Goal: Information Seeking & Learning: Learn about a topic

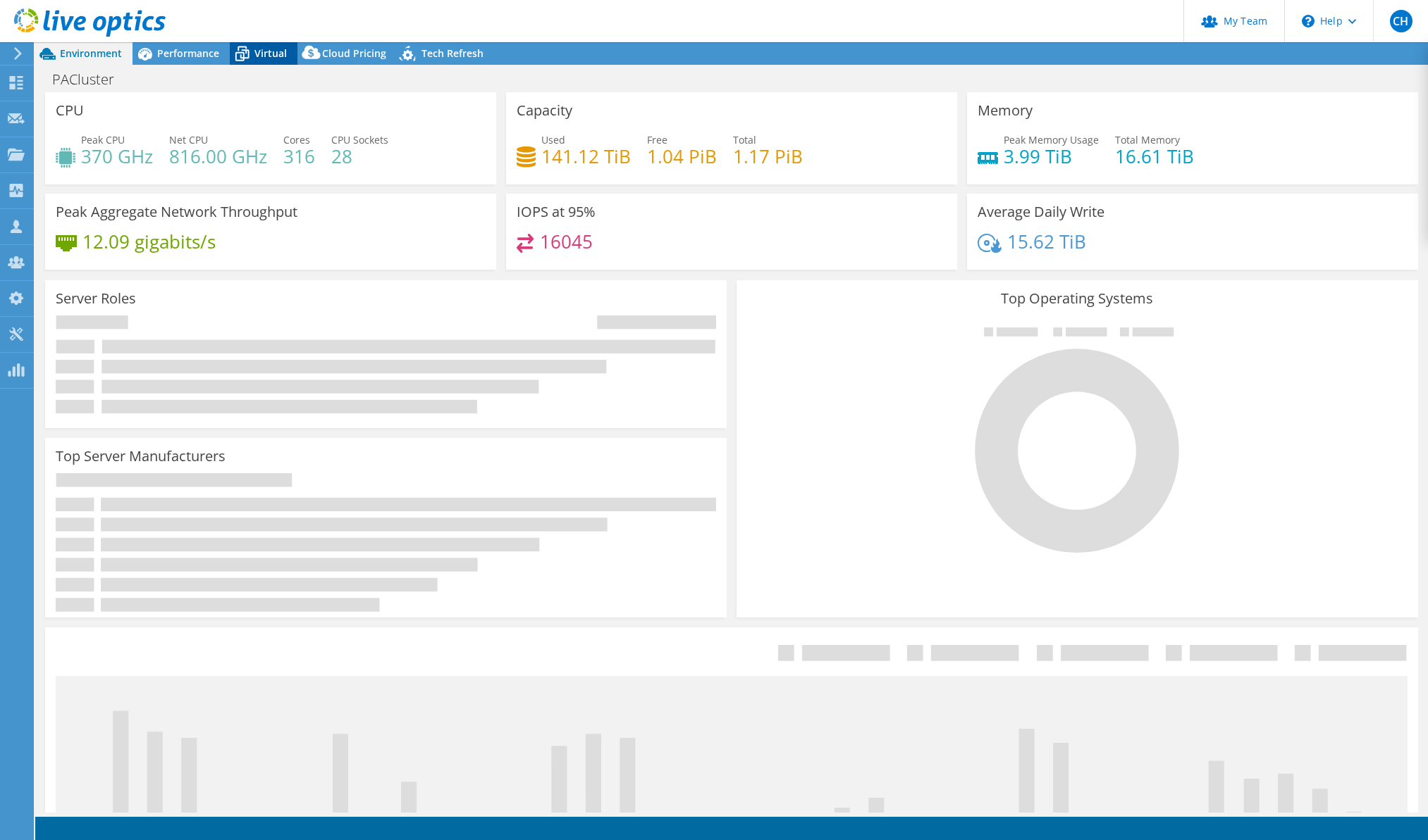
select select "USD"
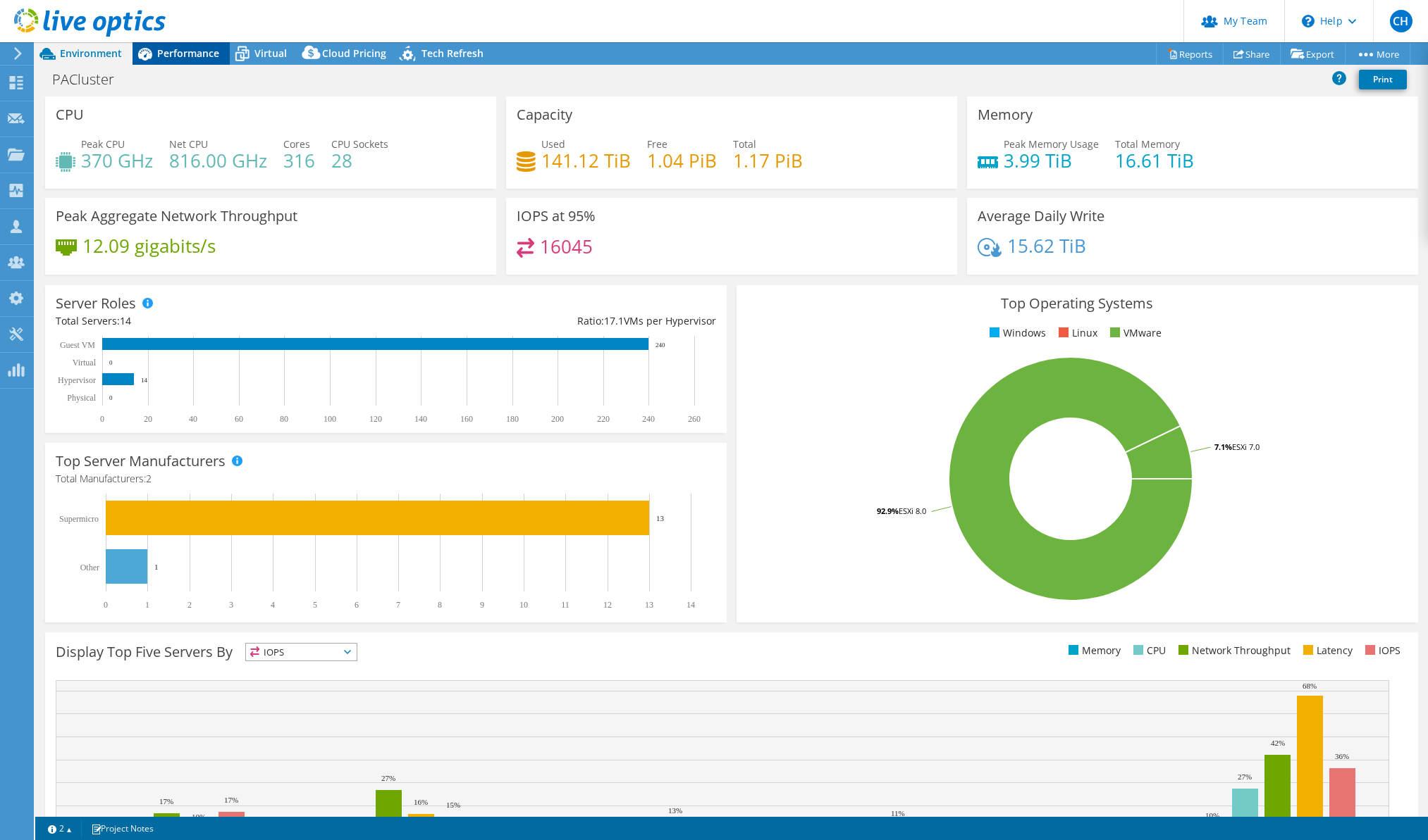
click at [200, 50] on span "Performance" at bounding box center [188, 53] width 62 height 13
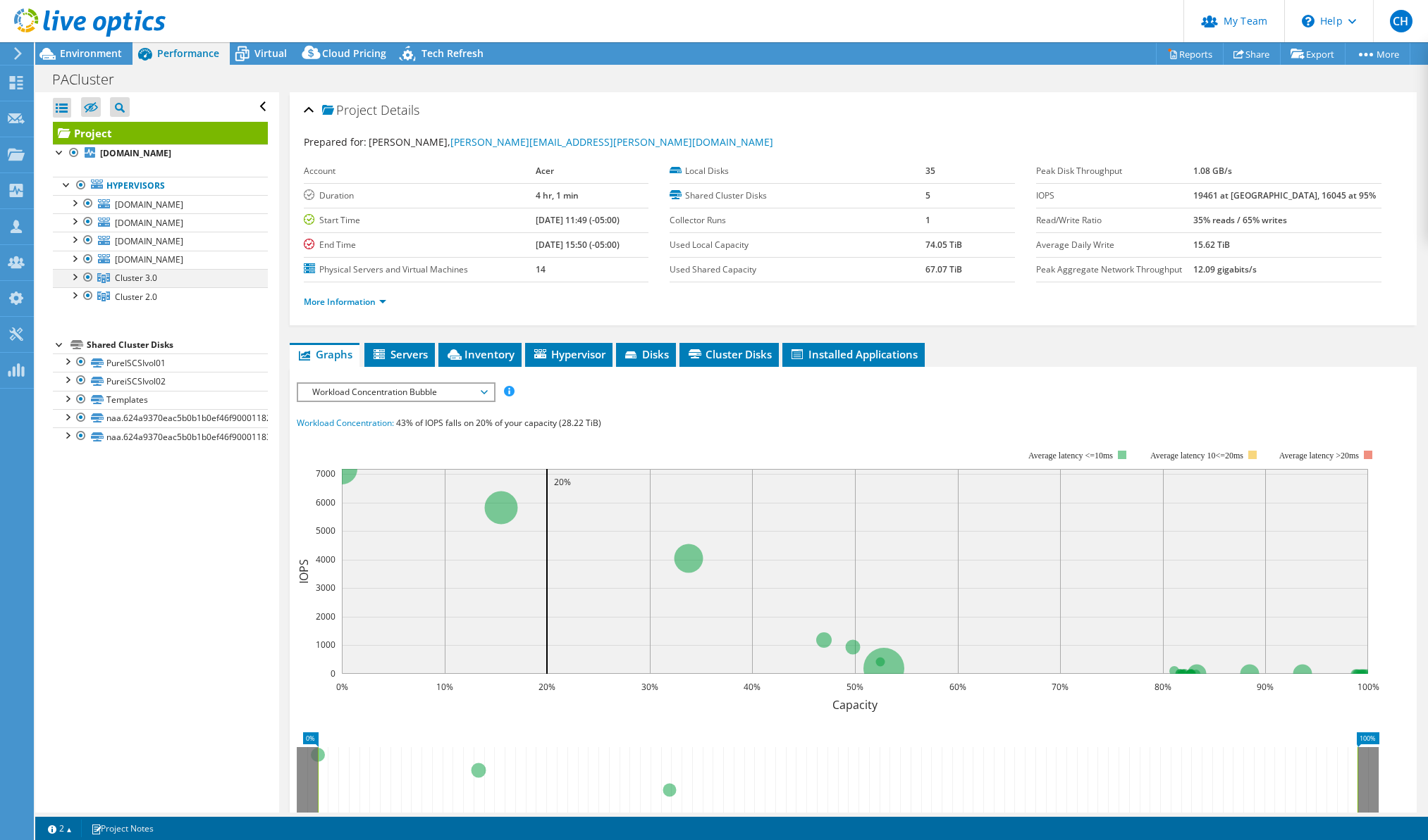
click at [74, 275] on div at bounding box center [74, 276] width 14 height 14
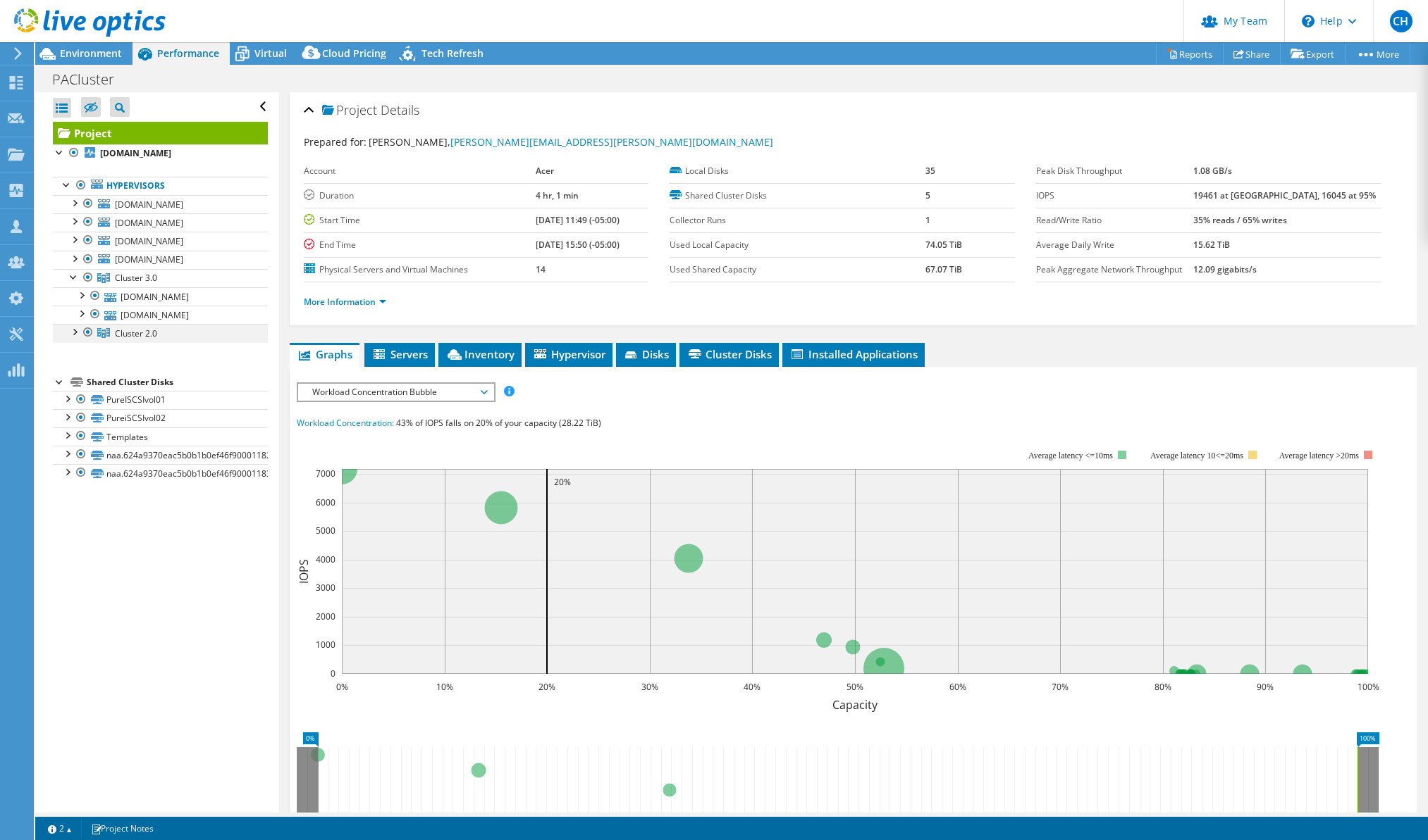
click at [74, 331] on div at bounding box center [74, 331] width 14 height 14
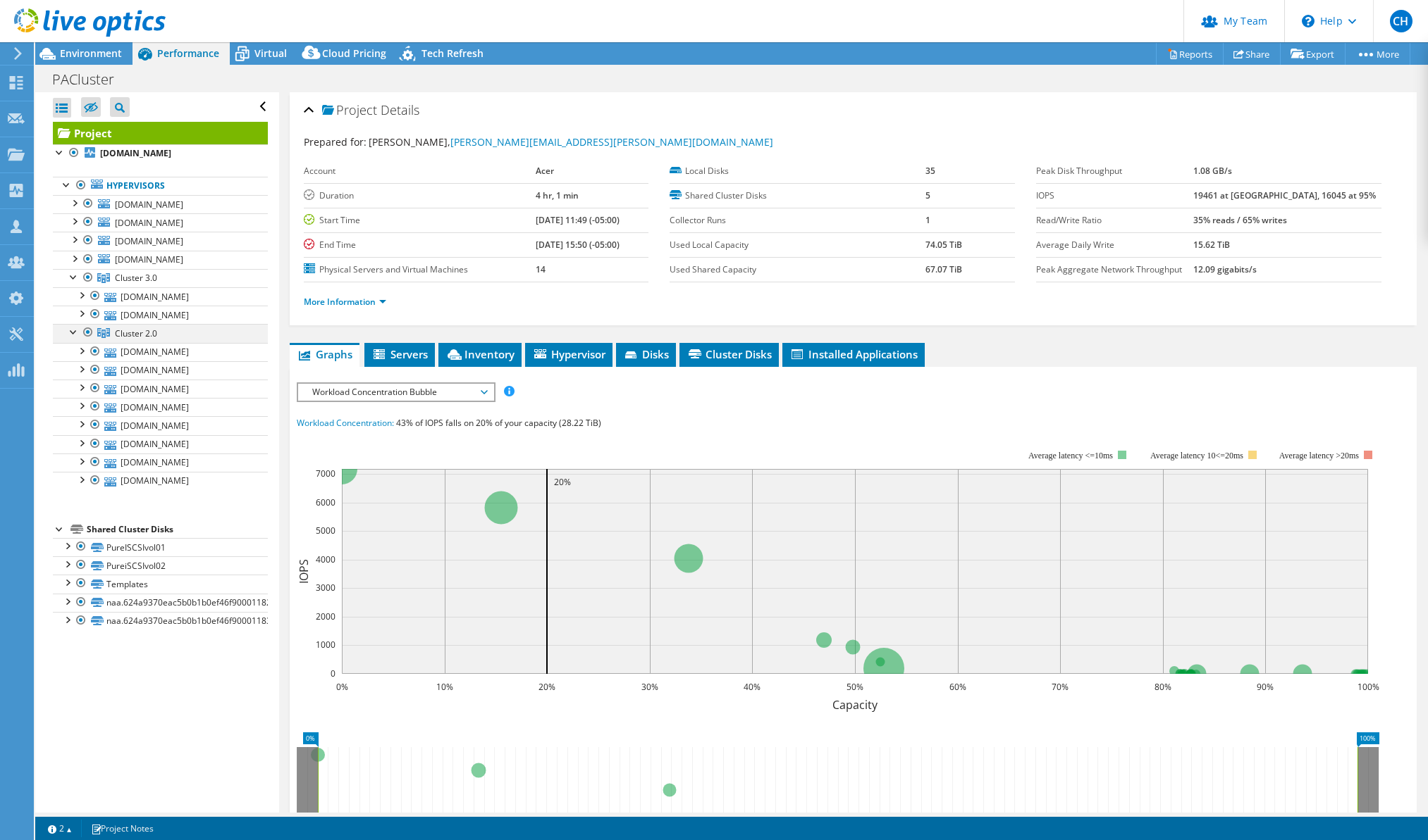
click at [74, 331] on div at bounding box center [74, 331] width 14 height 14
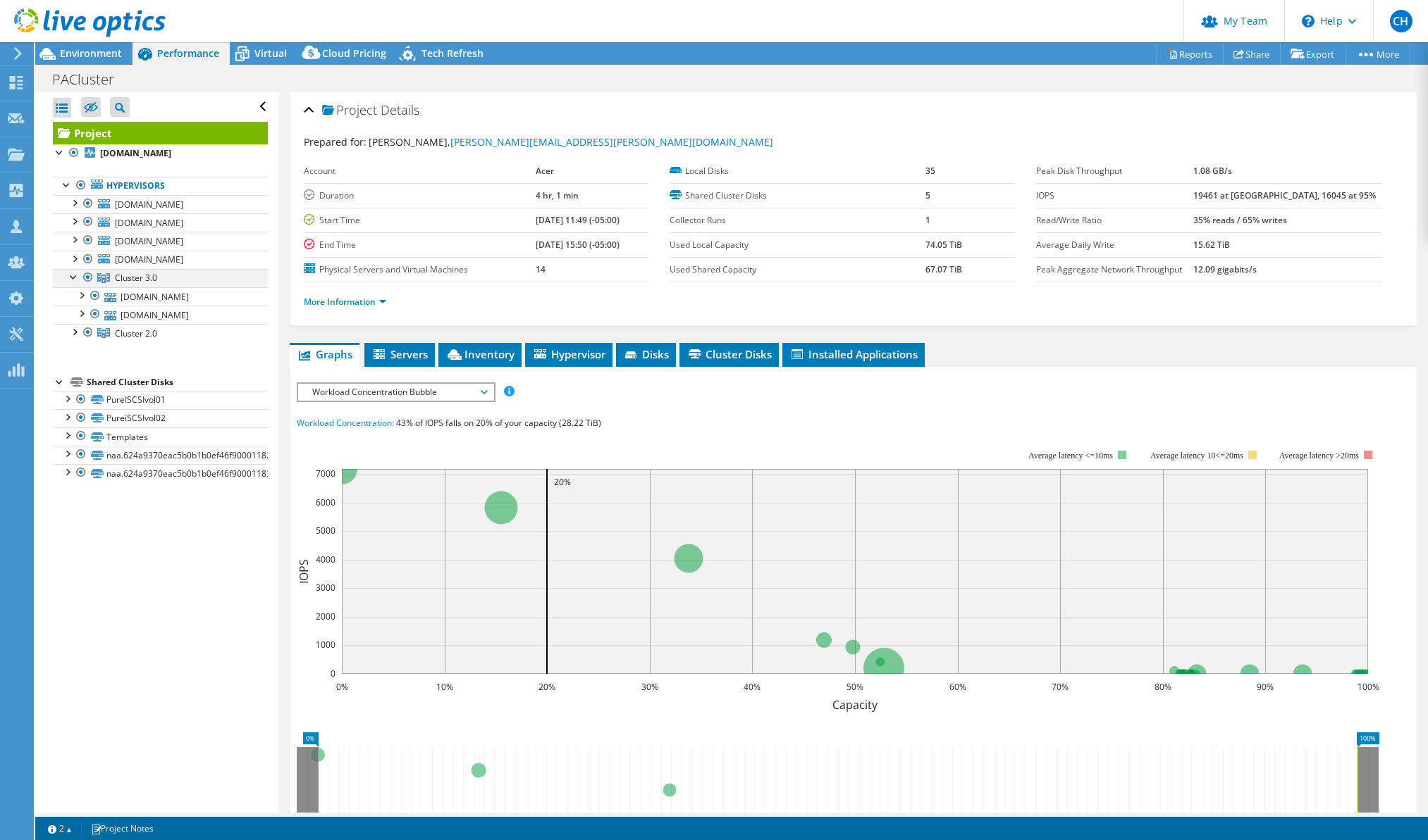
click at [73, 276] on div at bounding box center [74, 276] width 14 height 14
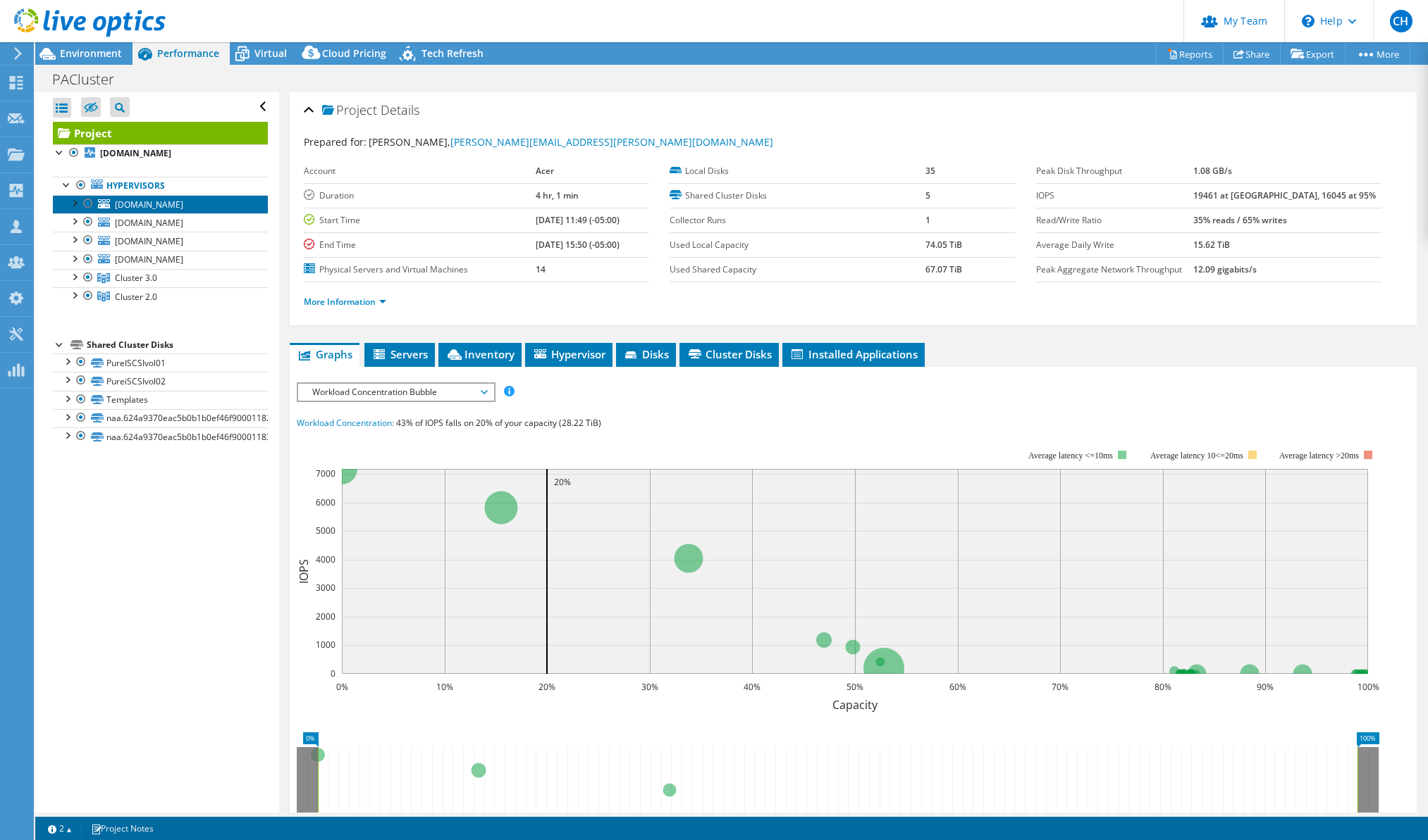
click at [184, 207] on span "[DOMAIN_NAME]" at bounding box center [149, 205] width 69 height 12
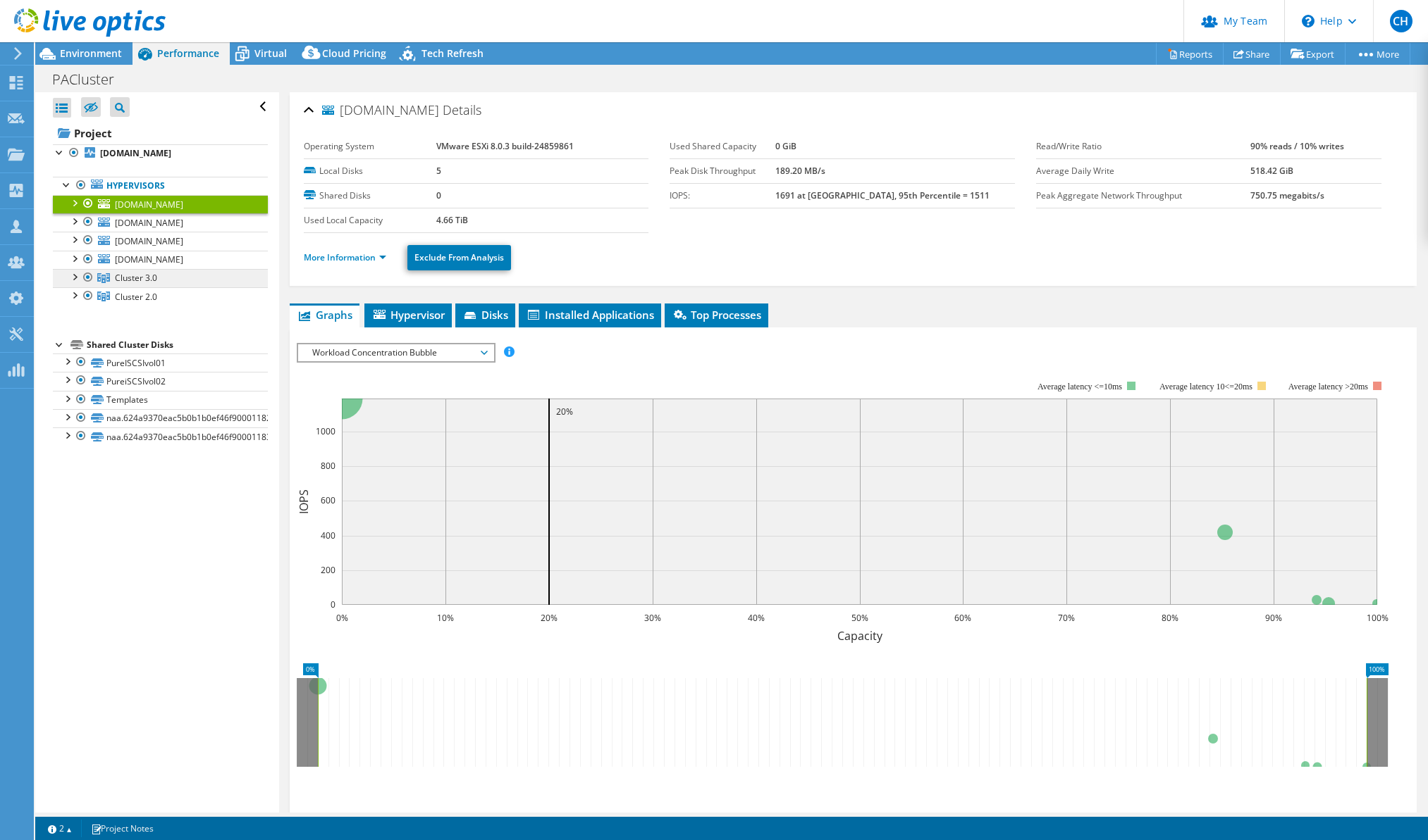
click at [149, 273] on span "Cluster 3.0" at bounding box center [136, 278] width 42 height 12
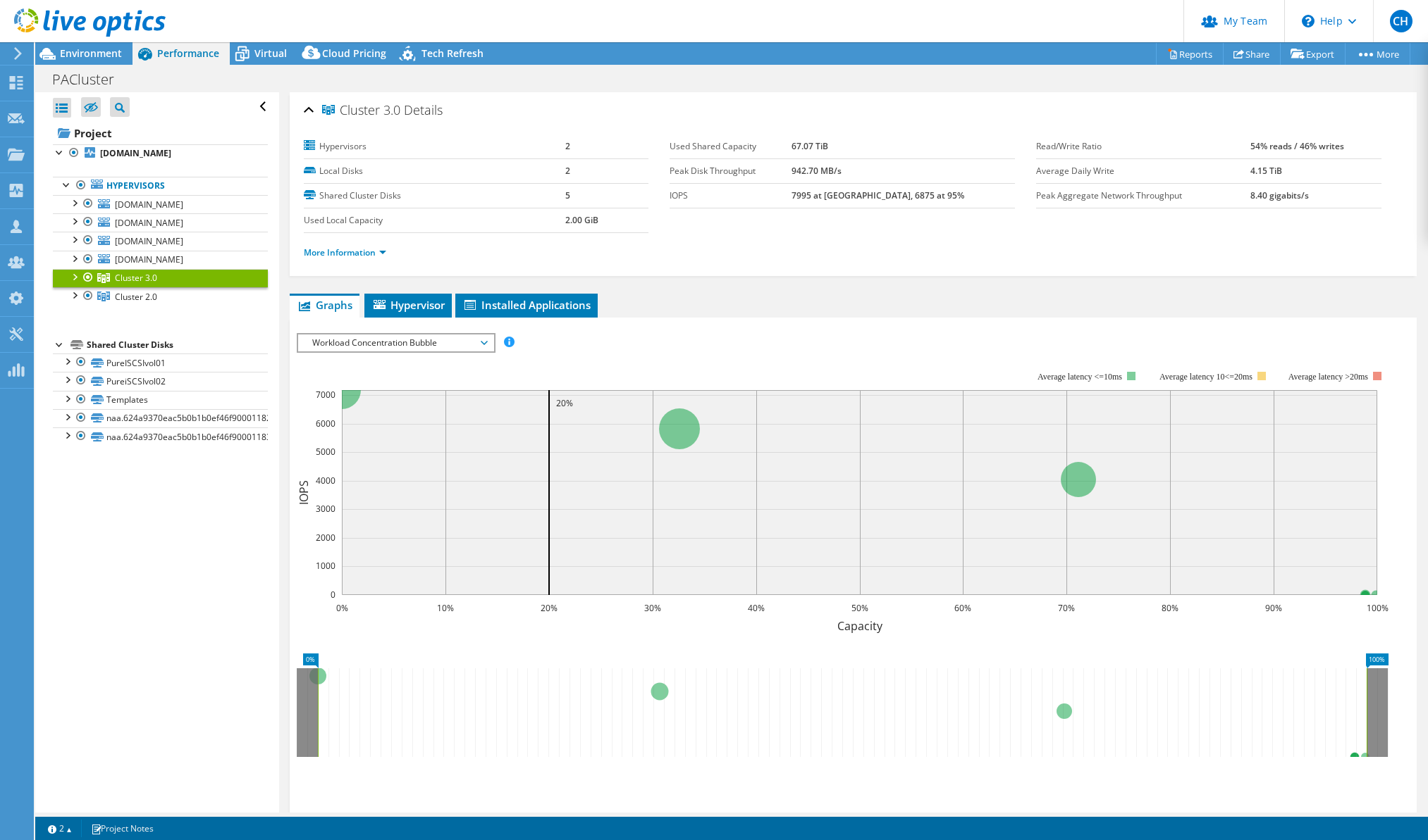
click at [72, 276] on div at bounding box center [74, 276] width 14 height 14
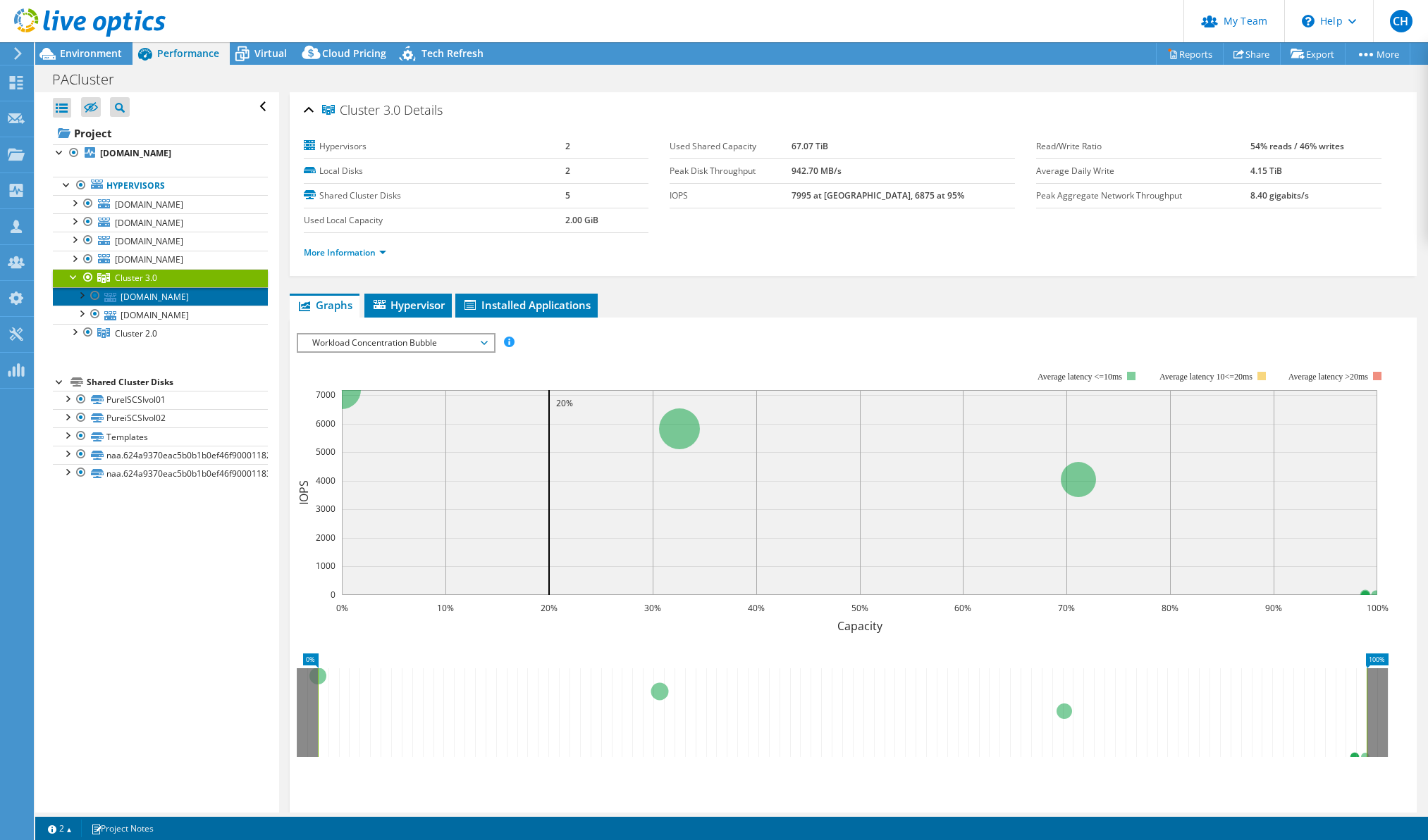
click at [164, 301] on link "[DOMAIN_NAME]" at bounding box center [161, 296] width 215 height 18
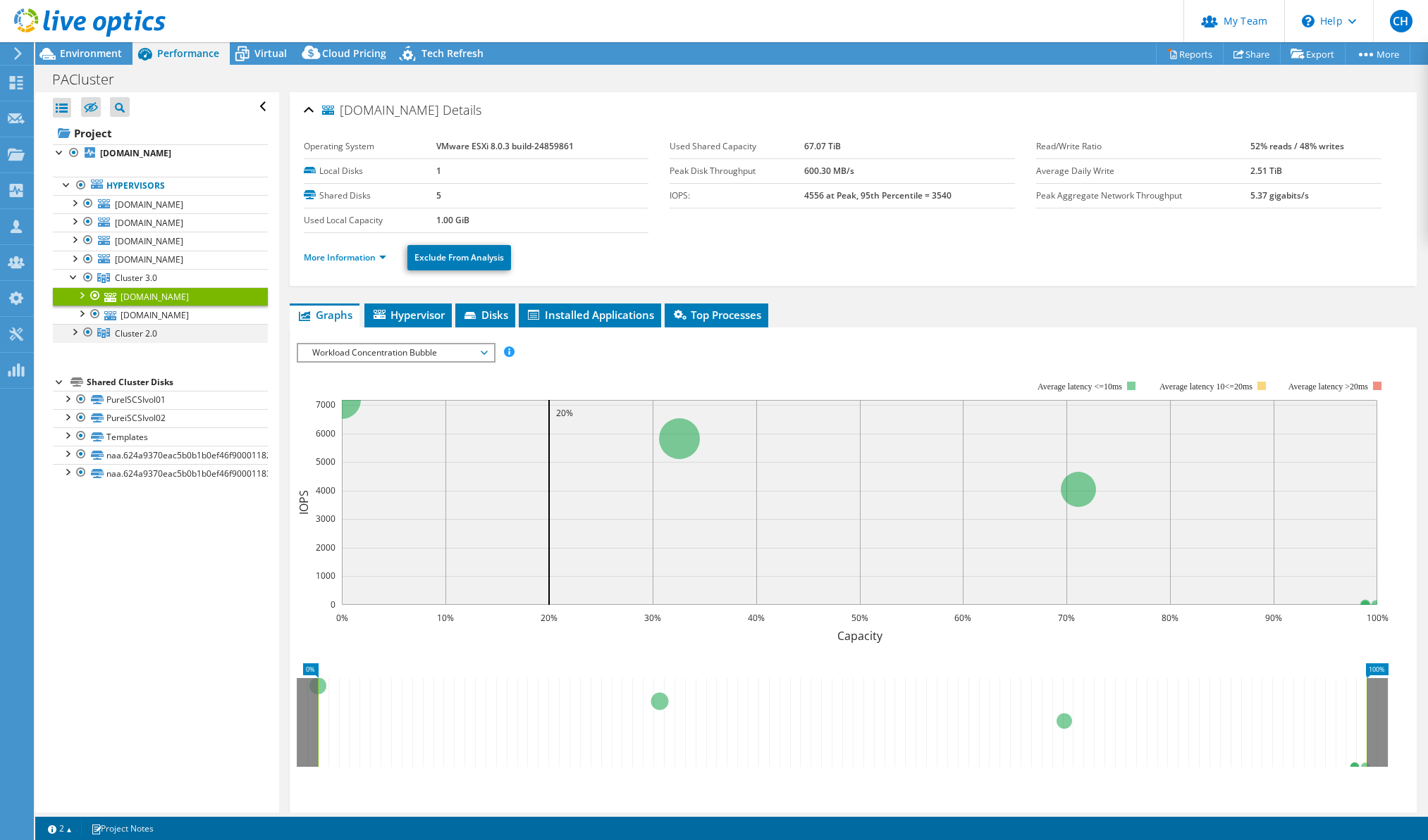
click at [69, 332] on div at bounding box center [74, 331] width 14 height 14
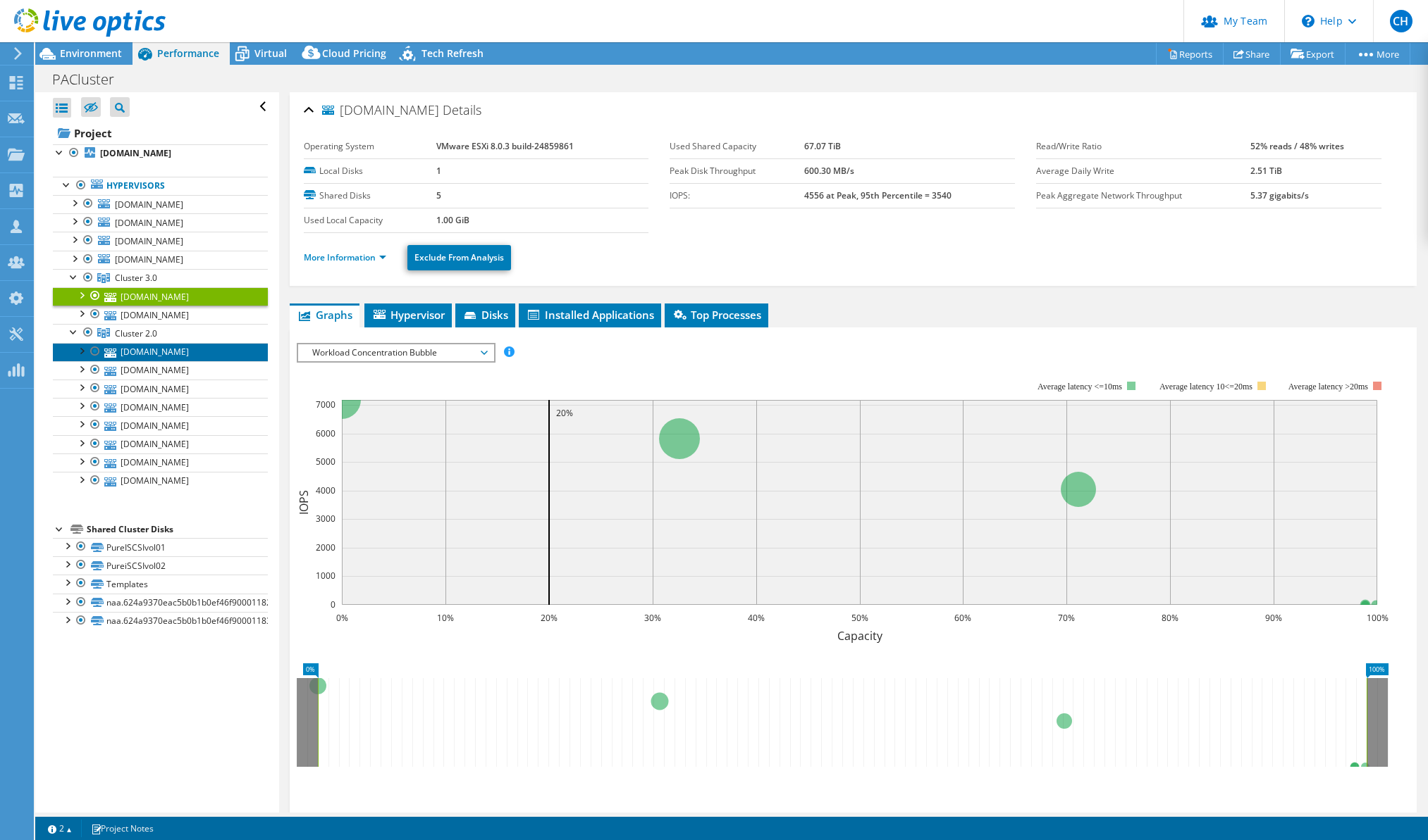
click at [152, 347] on link "[DOMAIN_NAME]" at bounding box center [161, 352] width 215 height 18
